Goal: Use online tool/utility: Utilize a website feature to perform a specific function

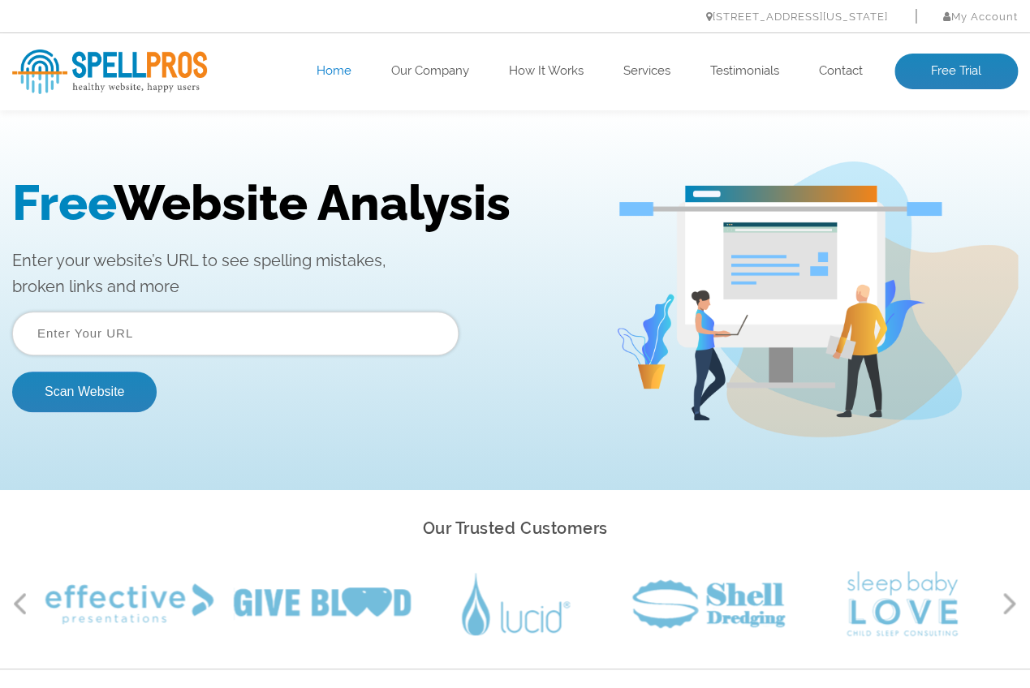
click at [68, 308] on div "Free Website Analysis Enter your website’s URL to see spelling mistakes, broken…" at bounding box center [313, 300] width 603 height 251
click at [69, 347] on input "text" at bounding box center [235, 334] width 446 height 44
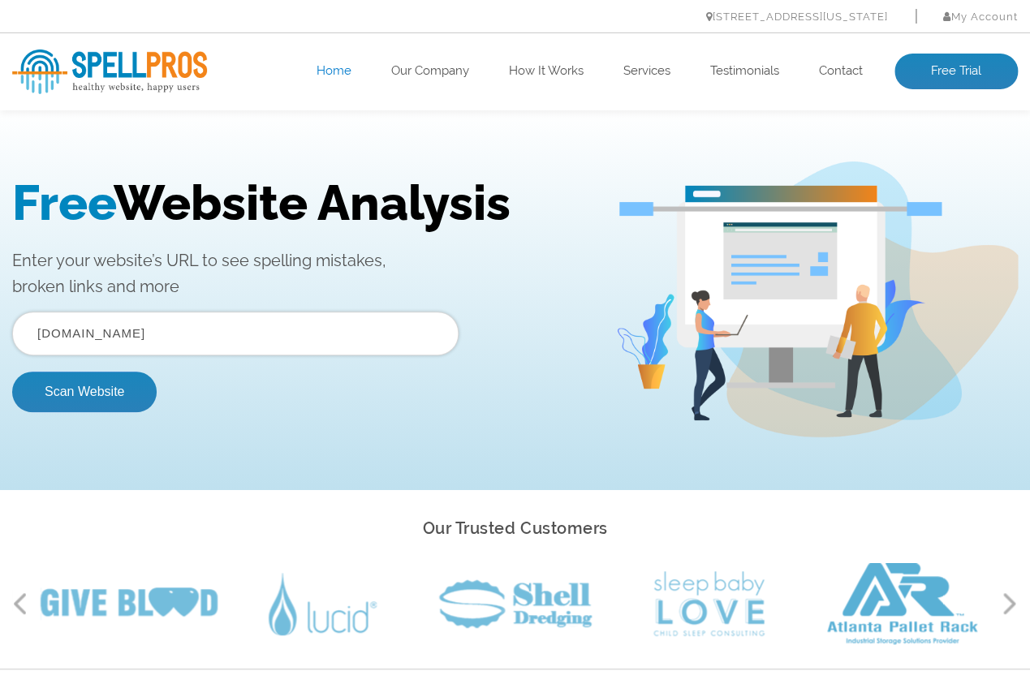
type input "ambertrueblood.com"
click at [12, 372] on button "Scan Website" at bounding box center [84, 392] width 144 height 41
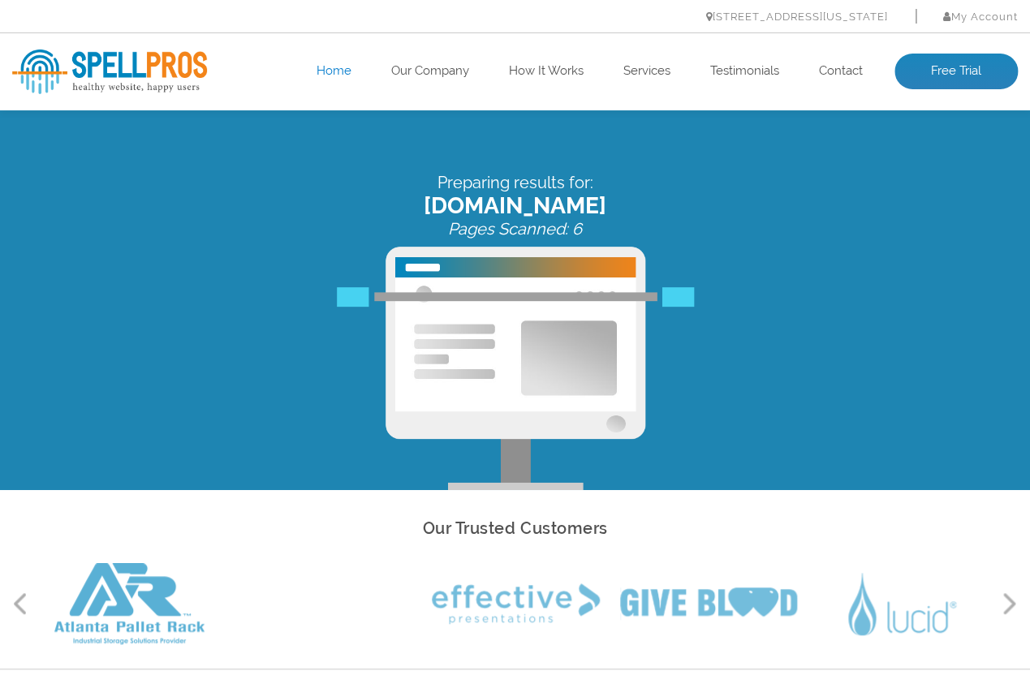
click at [376, 348] on div "Preparing results for: ambertrueblood.com Pages Scanned: 6" at bounding box center [515, 331] width 1030 height 317
click at [153, 75] on img at bounding box center [109, 72] width 195 height 45
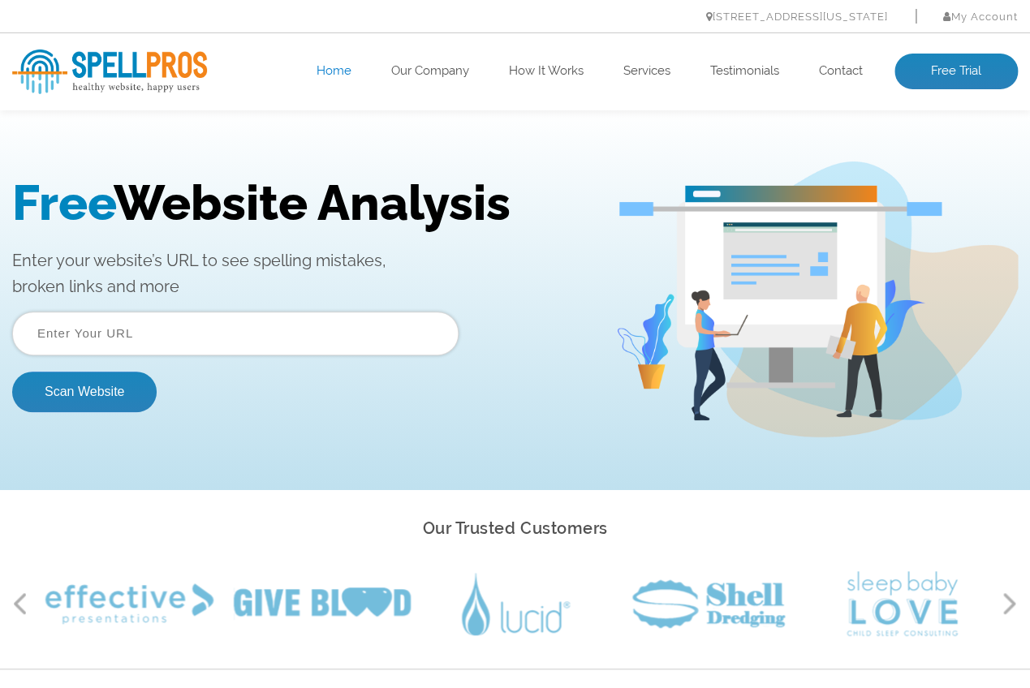
click at [222, 341] on input "text" at bounding box center [235, 334] width 446 height 44
type input "pixelverse.tech"
click at [12, 372] on button "Scan Website" at bounding box center [84, 392] width 144 height 41
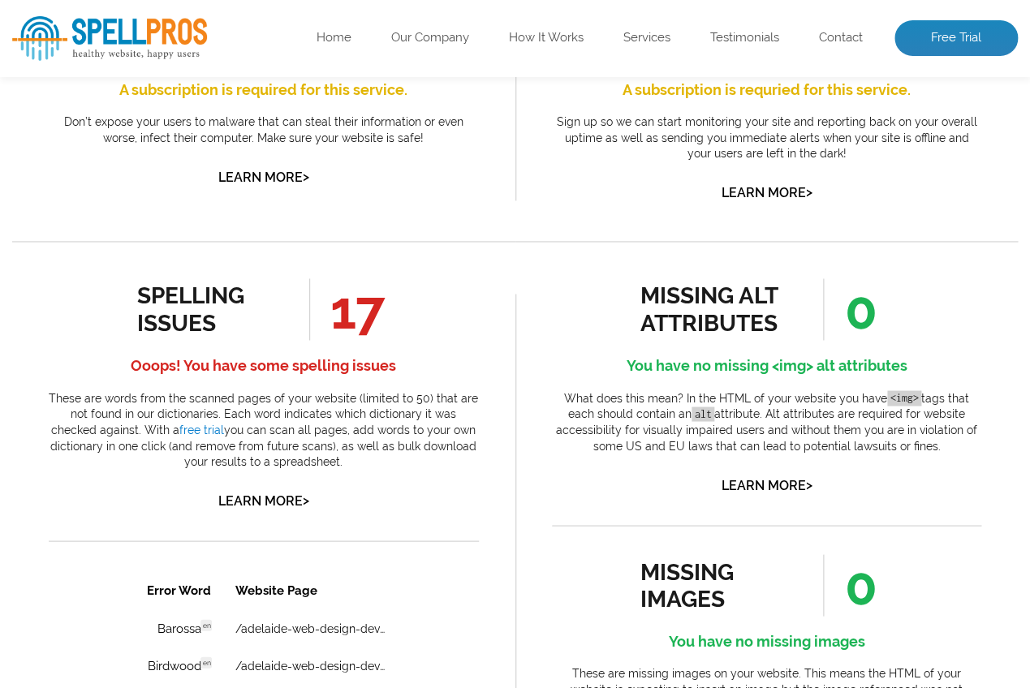
scroll to position [701, 0]
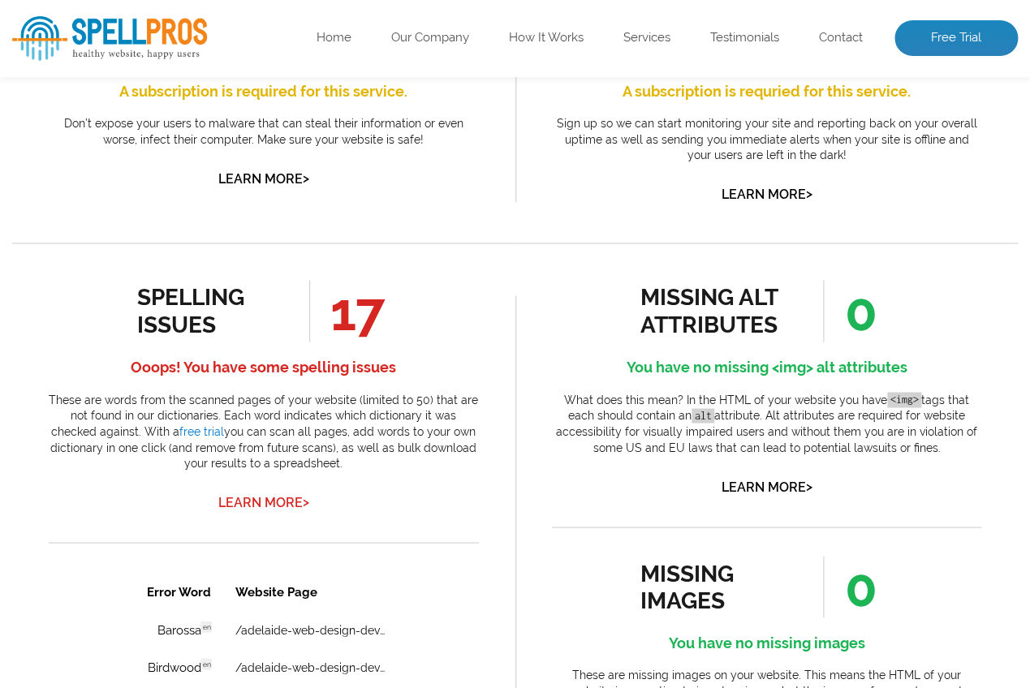
click at [266, 500] on link "Learn More >" at bounding box center [263, 501] width 91 height 15
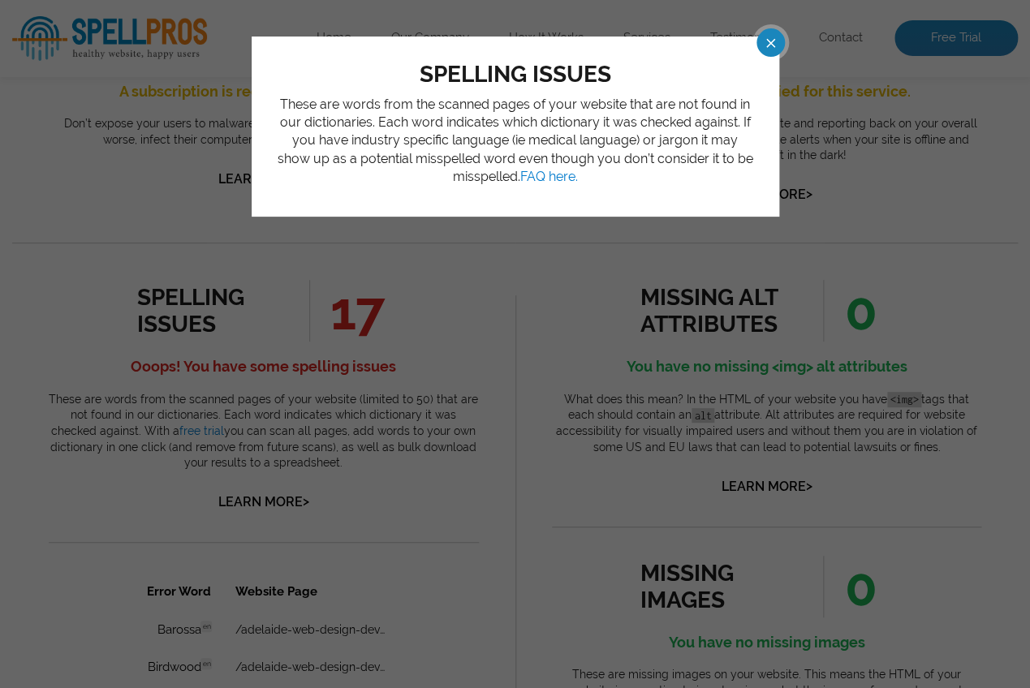
click at [382, 344] on div "spelling issues These are words from the scanned pages of your website that are…" at bounding box center [515, 344] width 1030 height 688
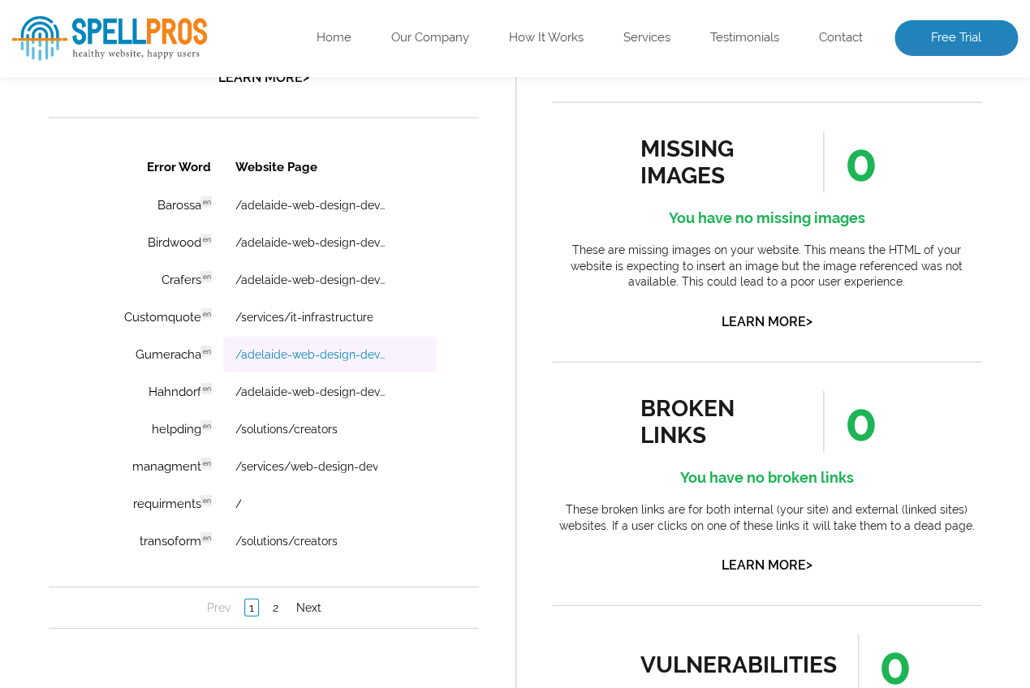
scroll to position [1125, 0]
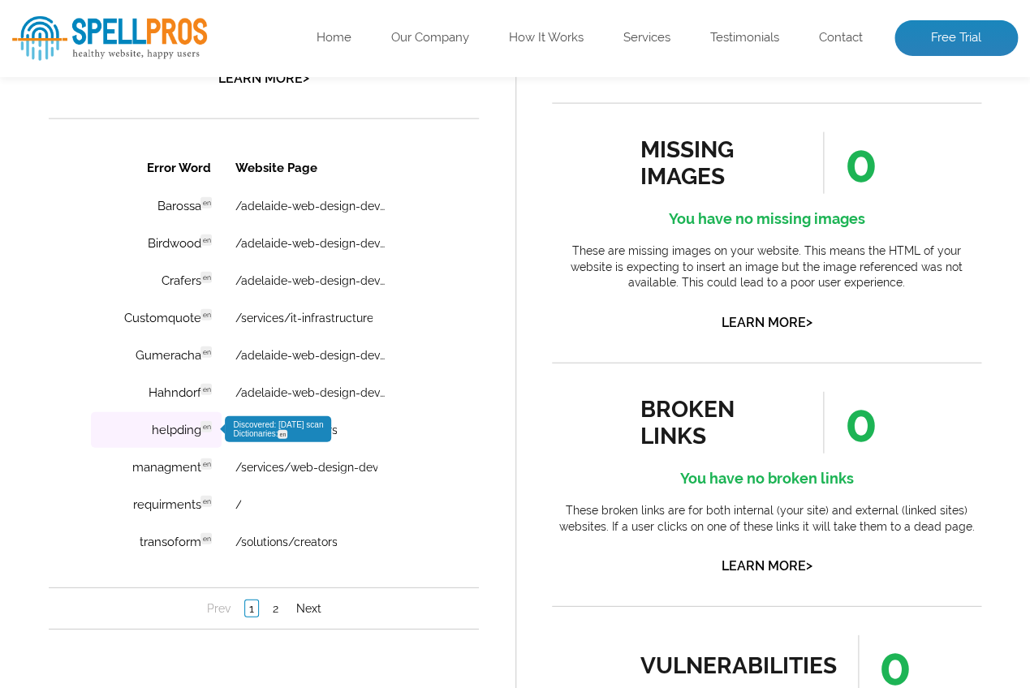
click at [175, 437] on td "helpding en Discovered: [DATE] scan Dictionaries: en" at bounding box center [156, 430] width 131 height 36
drag, startPoint x: 157, startPoint y: 437, endPoint x: 193, endPoint y: 437, distance: 36.5
click at [193, 437] on td "helpding en Discovered: [DATE] scan Dictionaries: en" at bounding box center [156, 430] width 131 height 36
drag, startPoint x: 144, startPoint y: 436, endPoint x: 200, endPoint y: 438, distance: 55.2
click at [200, 438] on td "helpding en Discovered: [DATE] scan Dictionaries: en" at bounding box center [156, 430] width 131 height 36
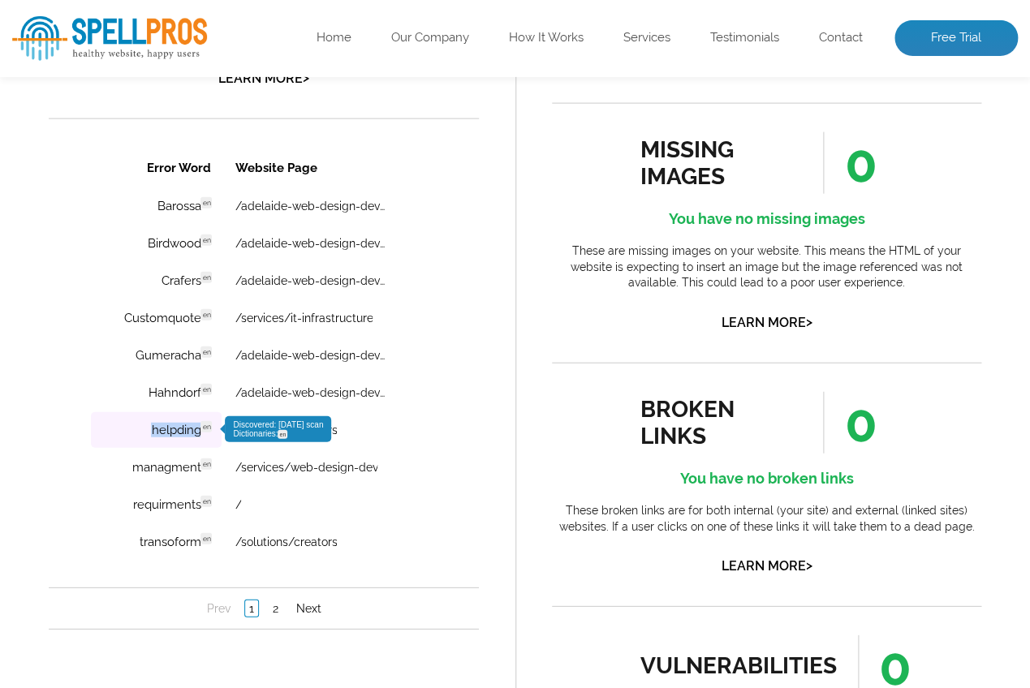
copy td "helpding"
